Goal: Information Seeking & Learning: Learn about a topic

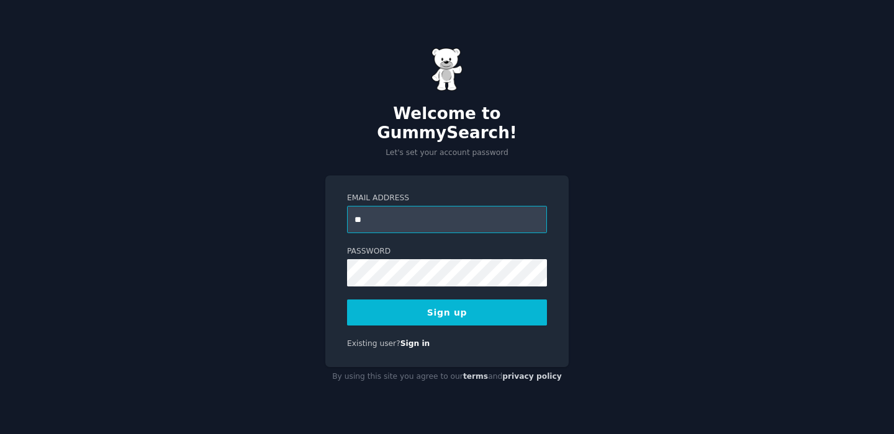
type input "**********"
click at [347, 300] on button "Sign up" at bounding box center [447, 313] width 200 height 26
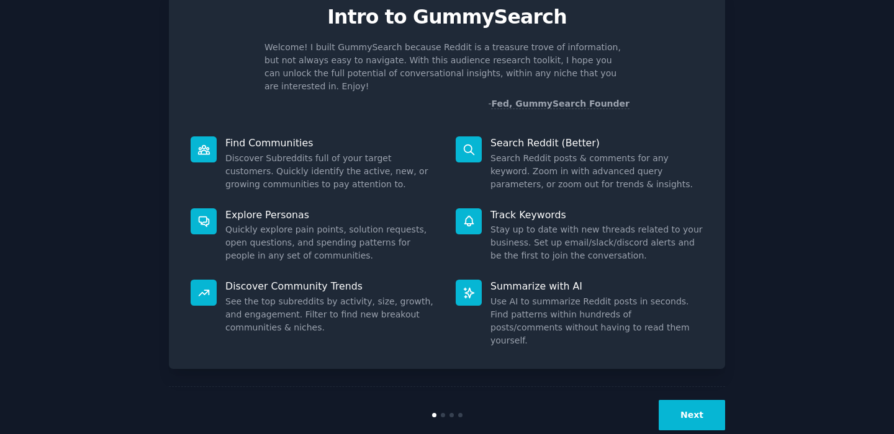
click at [696, 400] on button "Next" at bounding box center [691, 415] width 66 height 30
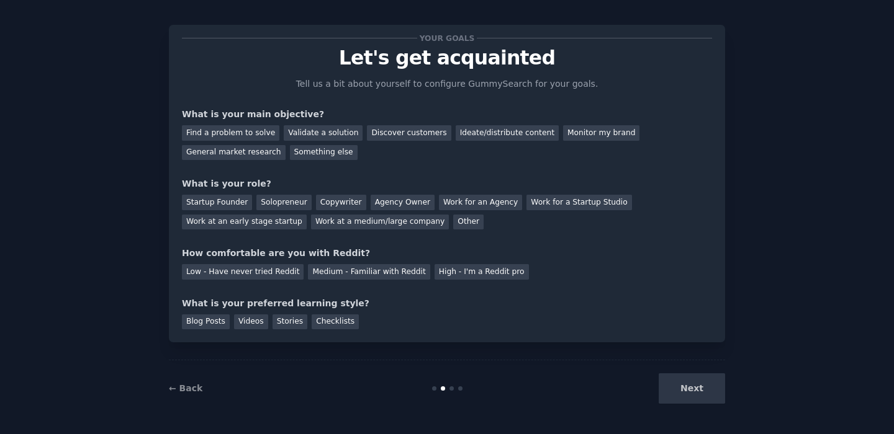
click at [696, 394] on div "Next" at bounding box center [632, 389] width 186 height 30
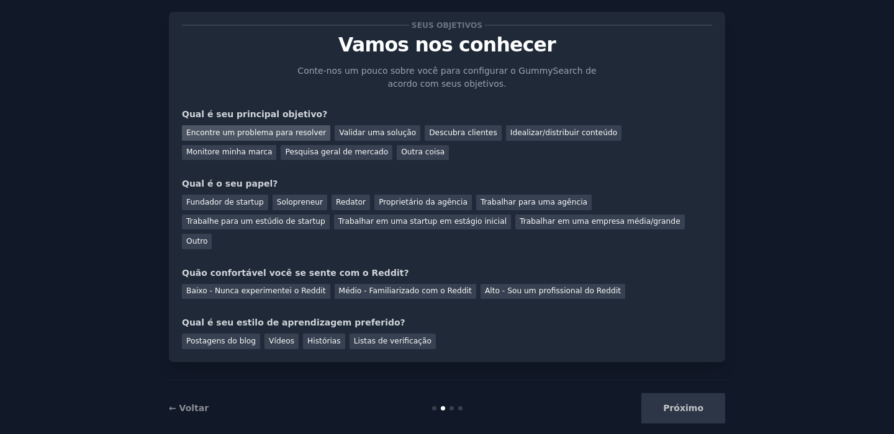
click at [286, 135] on font "Encontre um problema para resolver" at bounding box center [256, 132] width 140 height 9
click at [352, 136] on font "Validar uma solução" at bounding box center [377, 132] width 77 height 9
click at [290, 133] on font "Encontre um problema para resolver" at bounding box center [256, 132] width 140 height 9
click at [670, 393] on div "Próximo" at bounding box center [632, 408] width 186 height 30
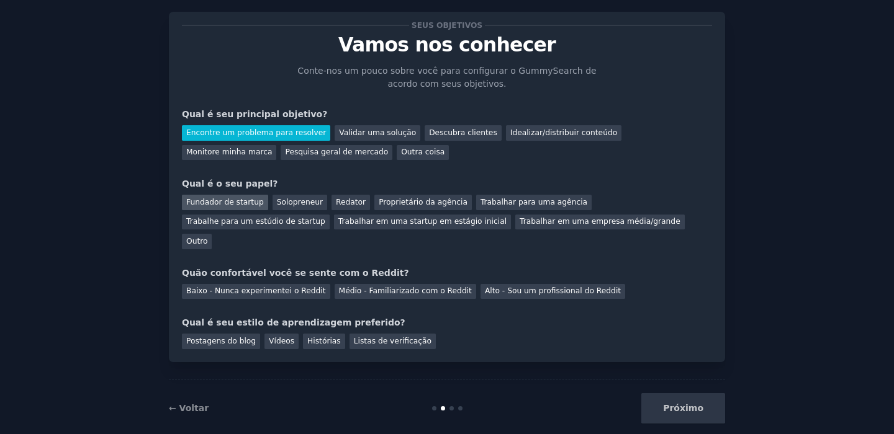
click at [246, 207] on font "Fundador de startup" at bounding box center [225, 202] width 78 height 9
click at [271, 284] on div "Baixo - Nunca experimentei o Reddit" at bounding box center [256, 292] width 148 height 16
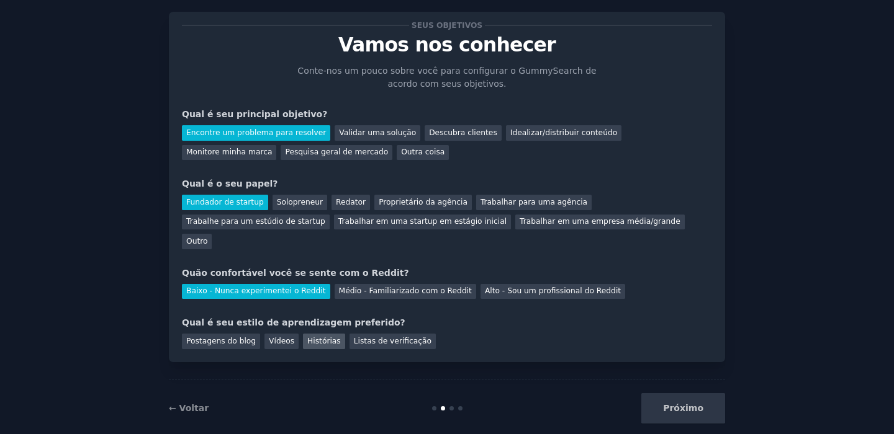
click at [303, 334] on div "Histórias" at bounding box center [324, 342] width 42 height 16
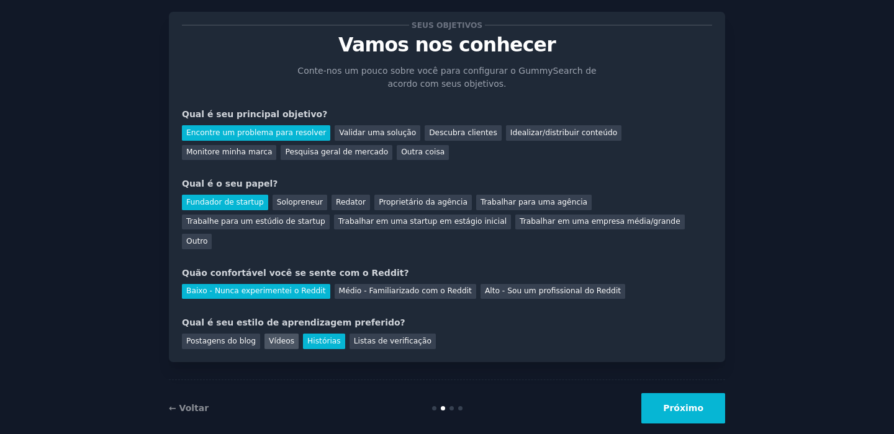
click at [274, 337] on font "Vídeos" at bounding box center [281, 341] width 25 height 9
click at [689, 405] on div "← Voltar Próximo" at bounding box center [447, 408] width 556 height 57
click at [690, 398] on button "Próximo" at bounding box center [683, 408] width 84 height 30
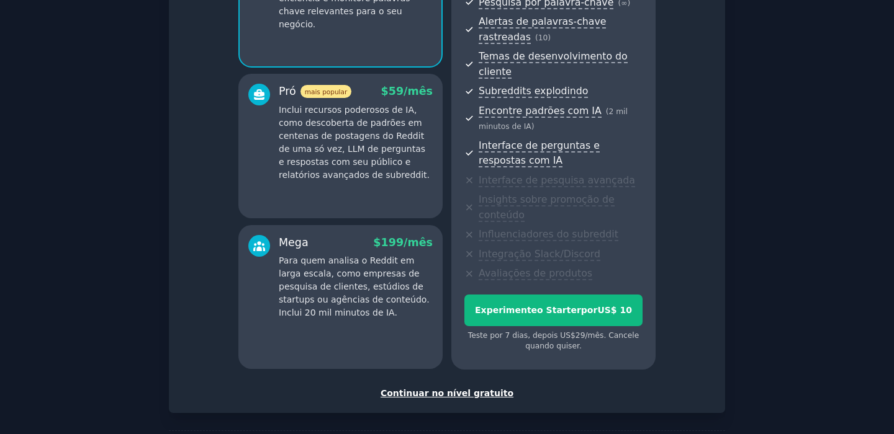
scroll to position [190, 0]
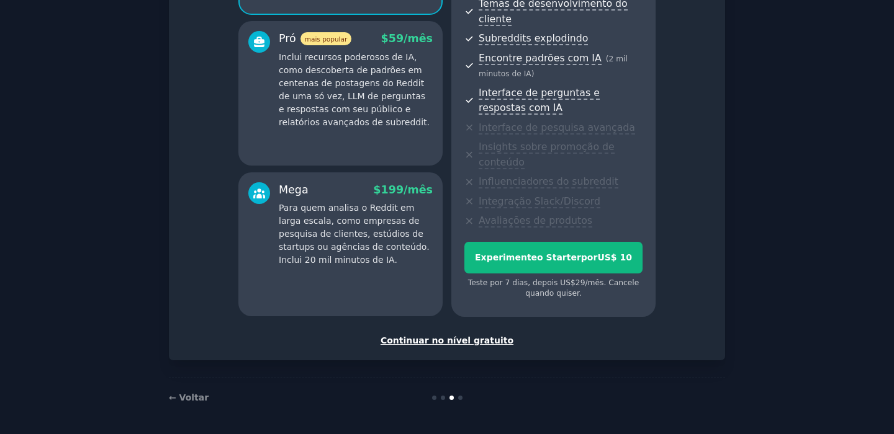
click at [463, 343] on font "Continuar no nível gratuito" at bounding box center [446, 341] width 133 height 10
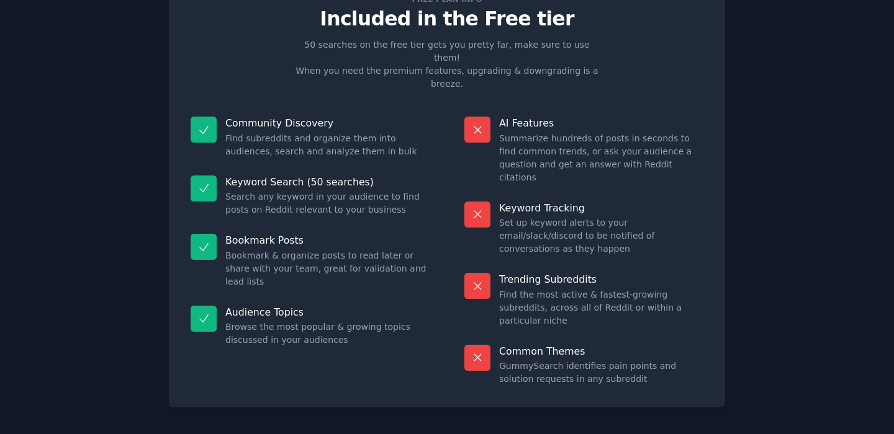
scroll to position [101, 0]
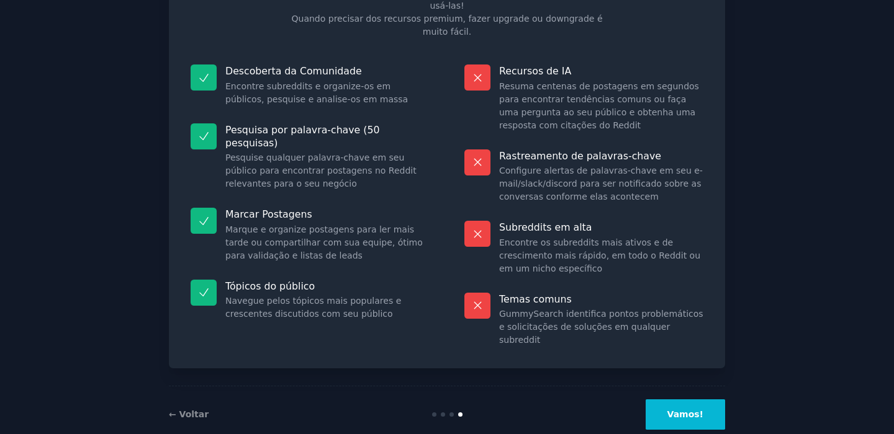
click at [682, 400] on button "Vamos!" at bounding box center [684, 415] width 79 height 30
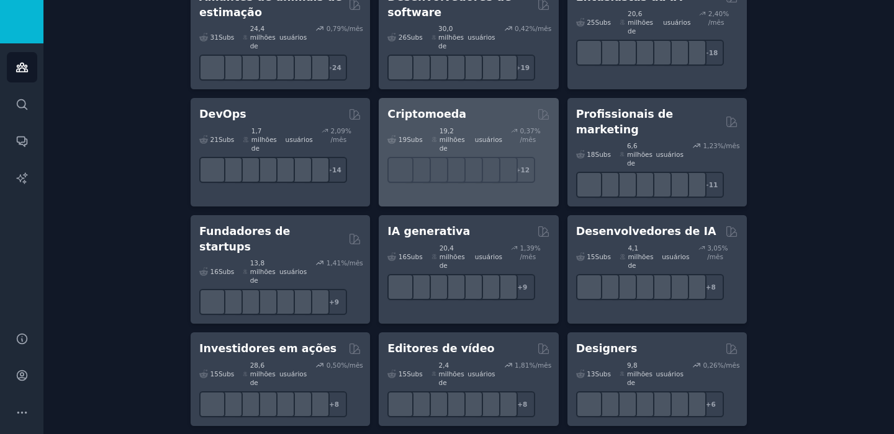
scroll to position [258, 0]
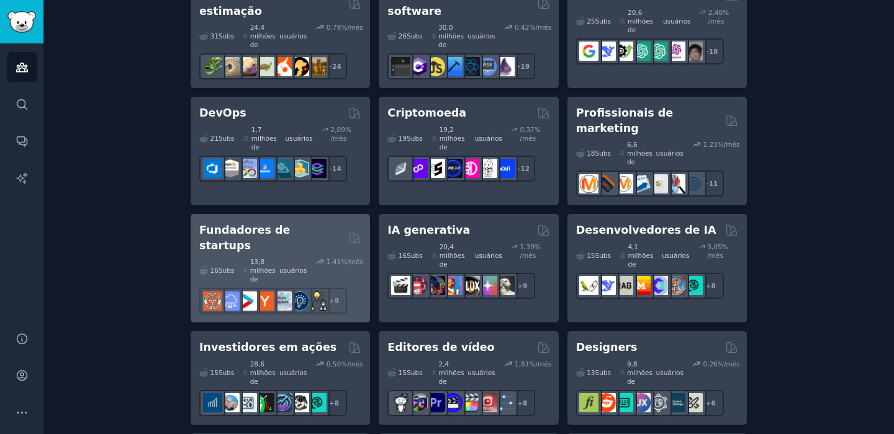
click at [290, 224] on font "Fundadores de startups" at bounding box center [244, 238] width 91 height 28
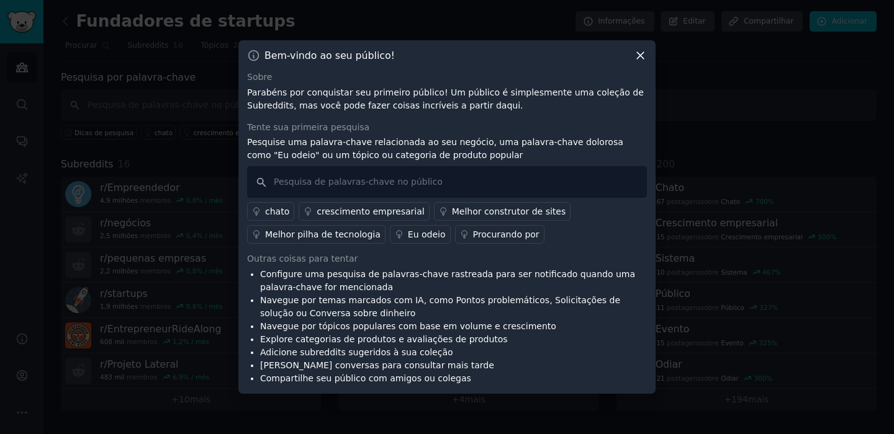
click at [640, 55] on icon at bounding box center [640, 56] width 7 height 7
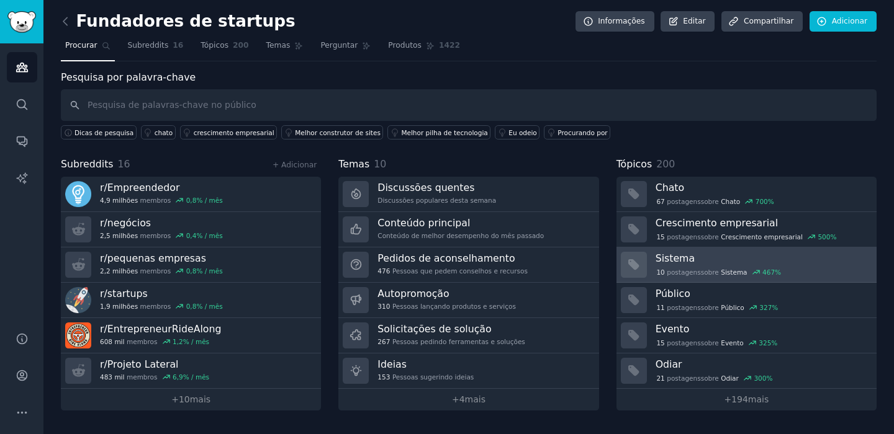
click at [696, 263] on h3 "Sistema" at bounding box center [761, 258] width 212 height 13
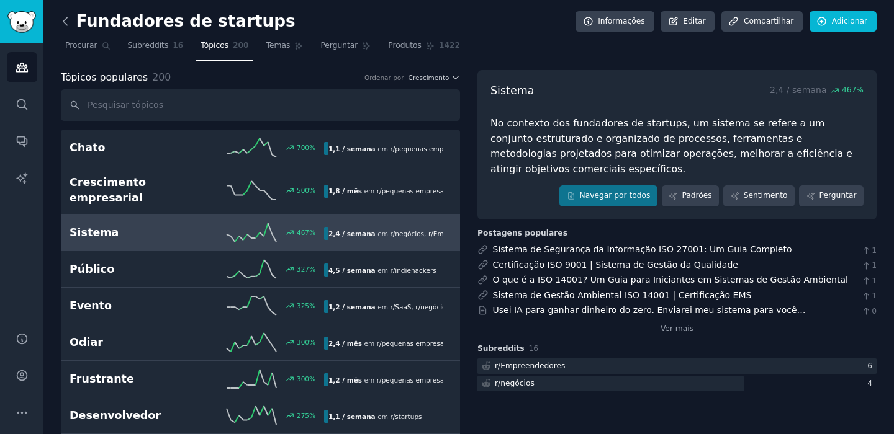
click at [64, 20] on icon at bounding box center [65, 20] width 4 height 7
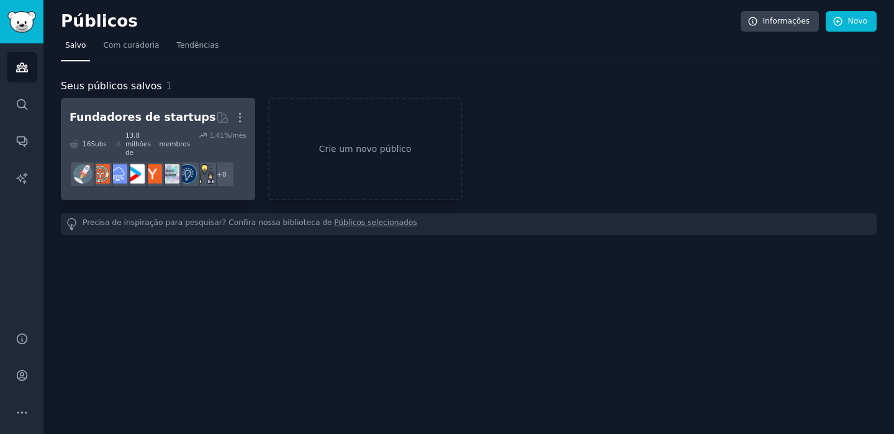
click at [140, 115] on font "Fundadores de startups" at bounding box center [143, 117] width 146 height 12
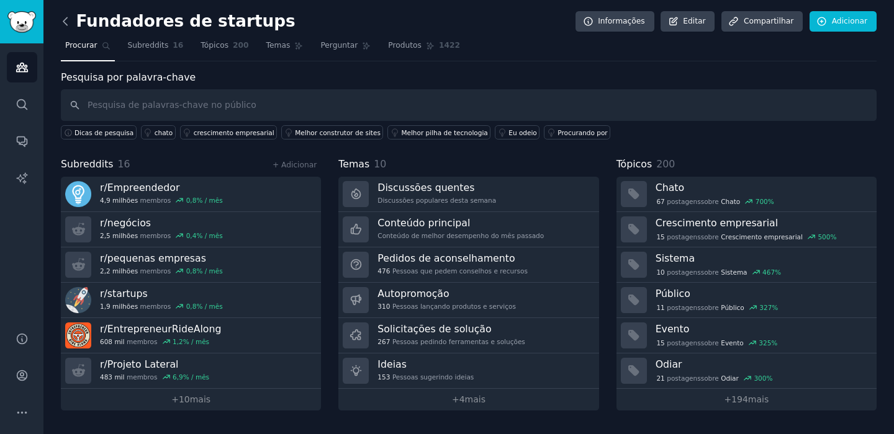
click at [70, 25] on icon at bounding box center [65, 21] width 13 height 13
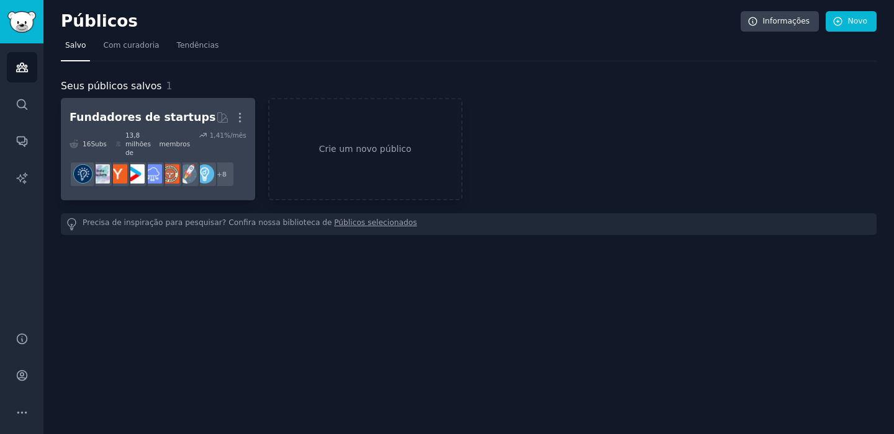
click at [159, 118] on font "Fundadores de startups" at bounding box center [143, 117] width 146 height 12
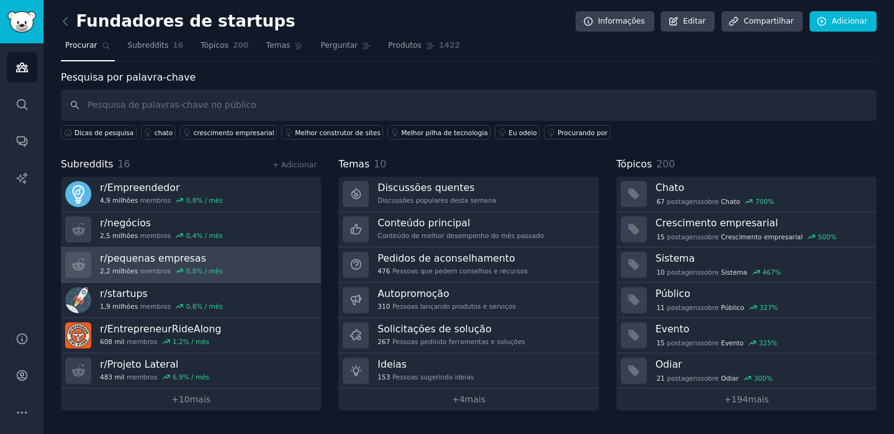
click at [243, 263] on link "r/ pequenas empresas 2,2 milhões membros 0,8 % / mês" at bounding box center [191, 265] width 260 height 35
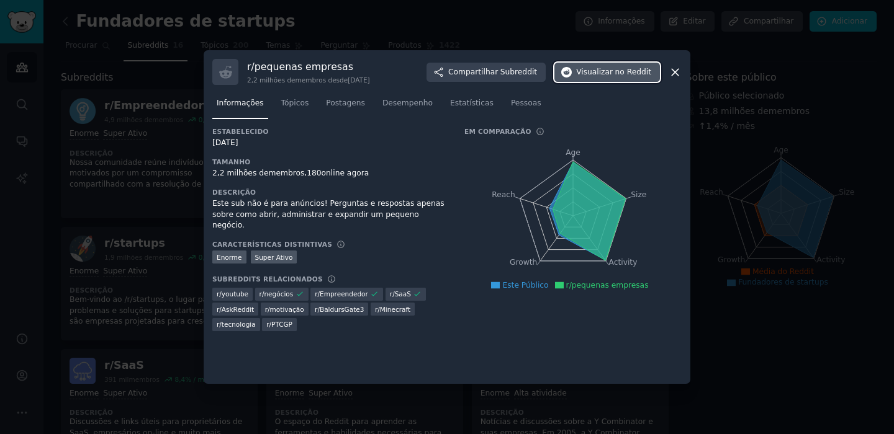
click at [575, 78] on button "Visualizar no Reddit" at bounding box center [607, 73] width 106 height 20
click at [163, 174] on div at bounding box center [447, 217] width 894 height 434
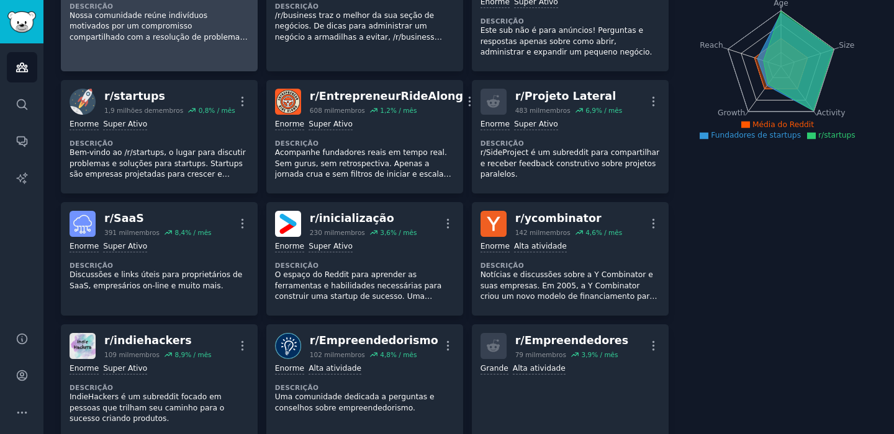
scroll to position [181, 0]
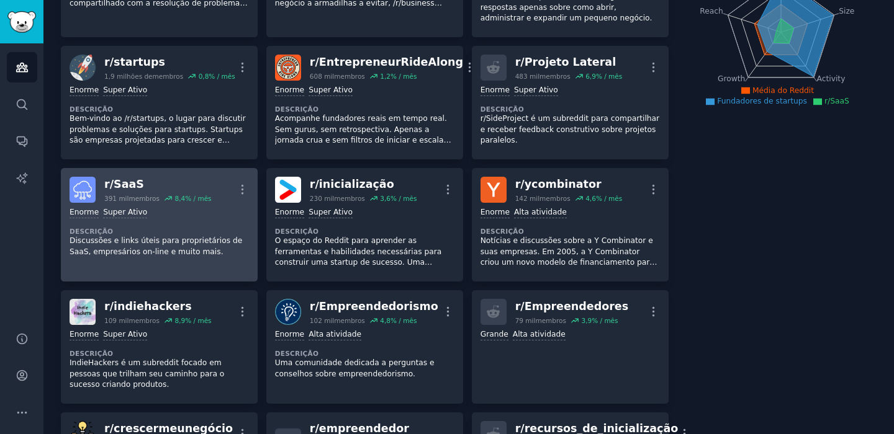
click at [124, 169] on link "r/ SaaS 391 mil membros 8,4 % / mês Mais Enorme Super Ativo Descrição Discussõe…" at bounding box center [159, 225] width 197 height 114
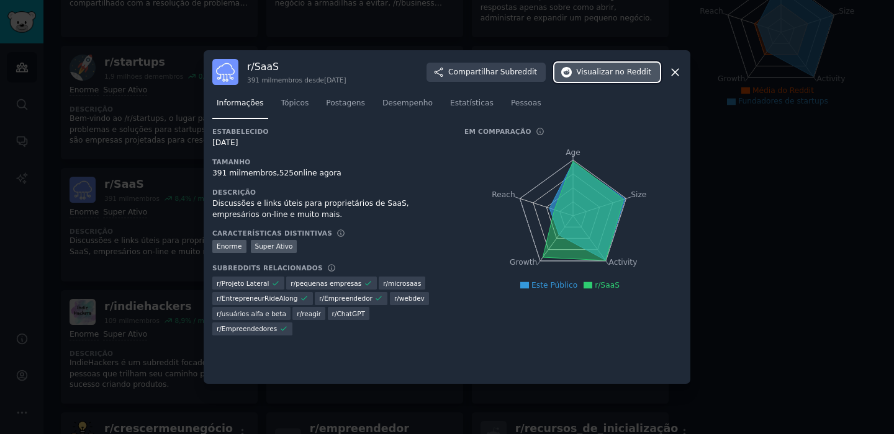
click at [630, 81] on button "Visualizar no Reddit" at bounding box center [607, 73] width 106 height 20
click at [712, 229] on div at bounding box center [447, 217] width 894 height 434
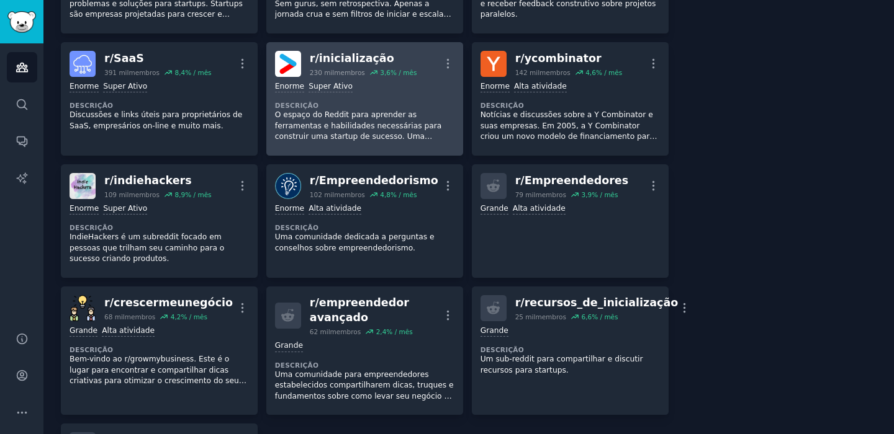
scroll to position [309, 0]
